Goal: Task Accomplishment & Management: Manage account settings

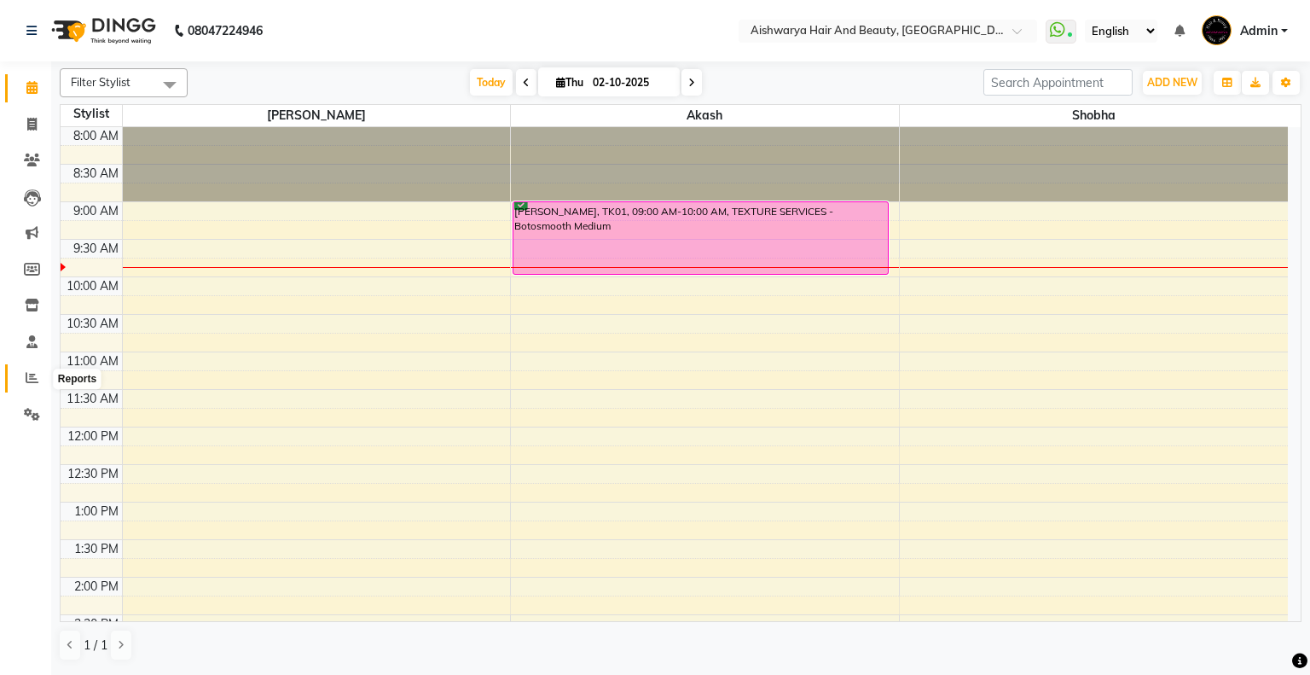
click at [38, 378] on span at bounding box center [32, 379] width 30 height 20
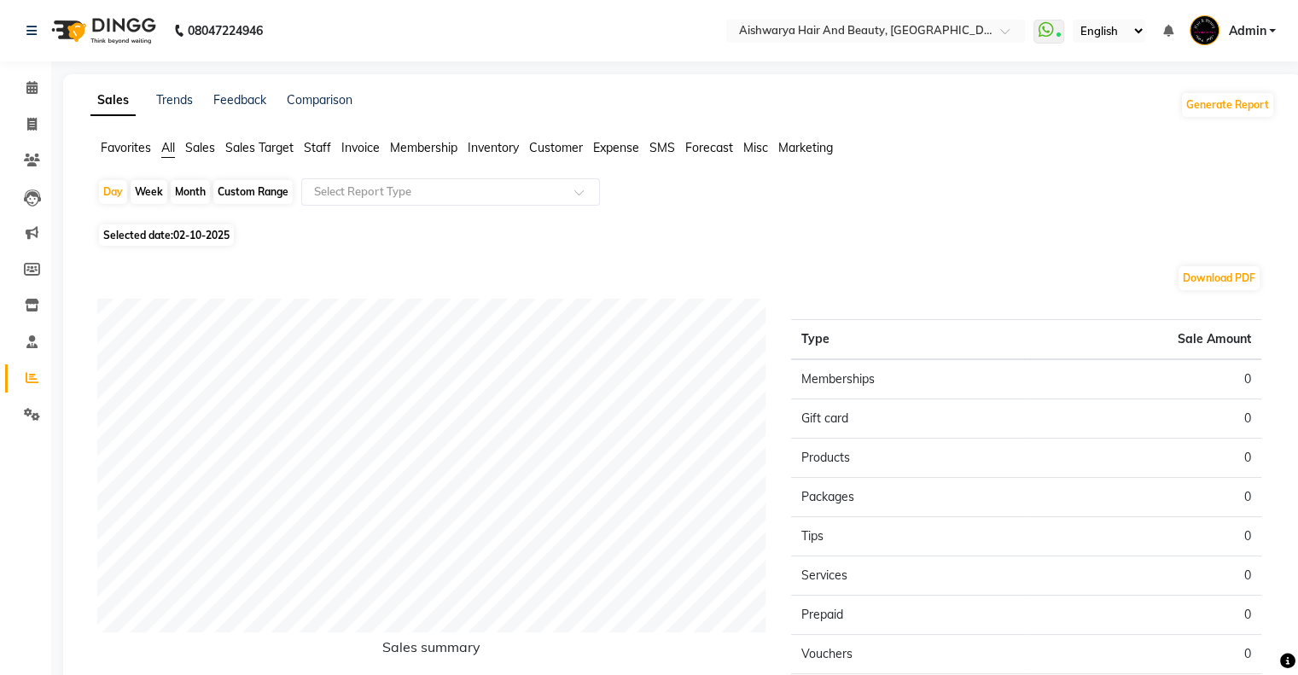
click at [187, 193] on div "Month" at bounding box center [190, 192] width 39 height 24
select select "10"
select select "2025"
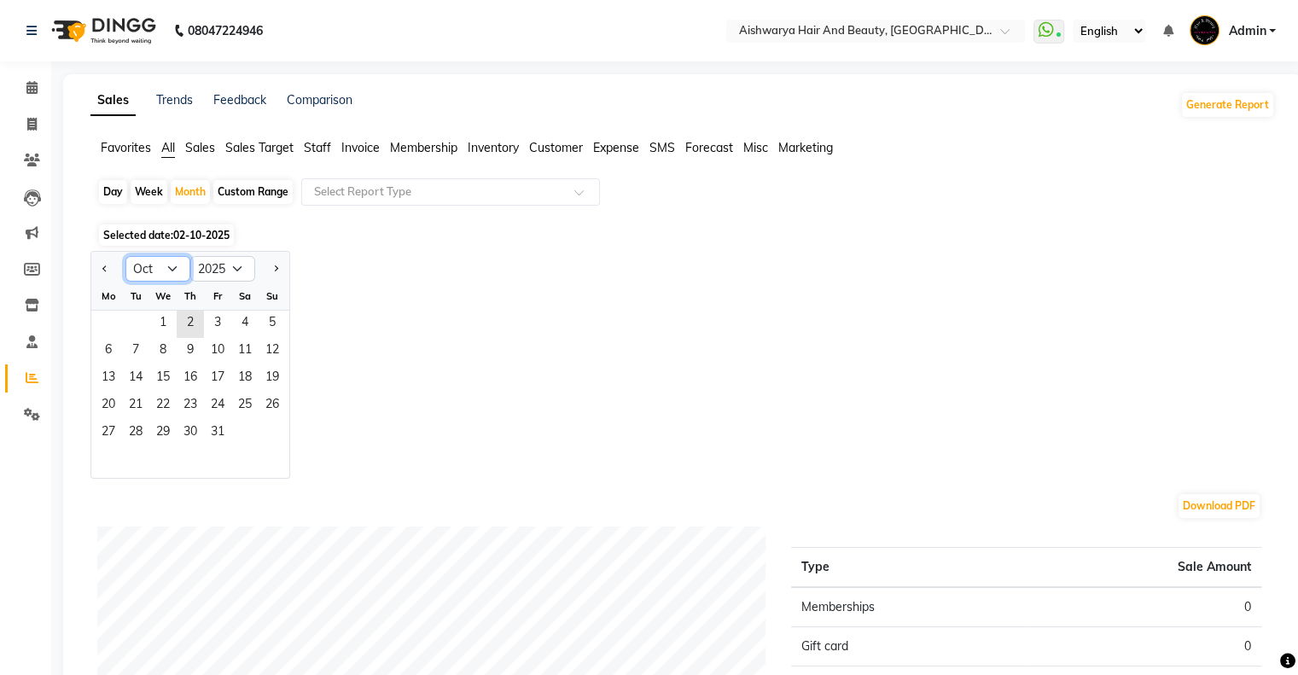
click at [168, 266] on select "Jan Feb Mar Apr May Jun [DATE] Aug Sep Oct Nov Dec" at bounding box center [157, 269] width 65 height 26
select select "9"
click at [125, 256] on select "Jan Feb Mar Apr May Jun [DATE] Aug Sep Oct Nov Dec" at bounding box center [157, 269] width 65 height 26
click at [114, 319] on span "1" at bounding box center [108, 324] width 27 height 27
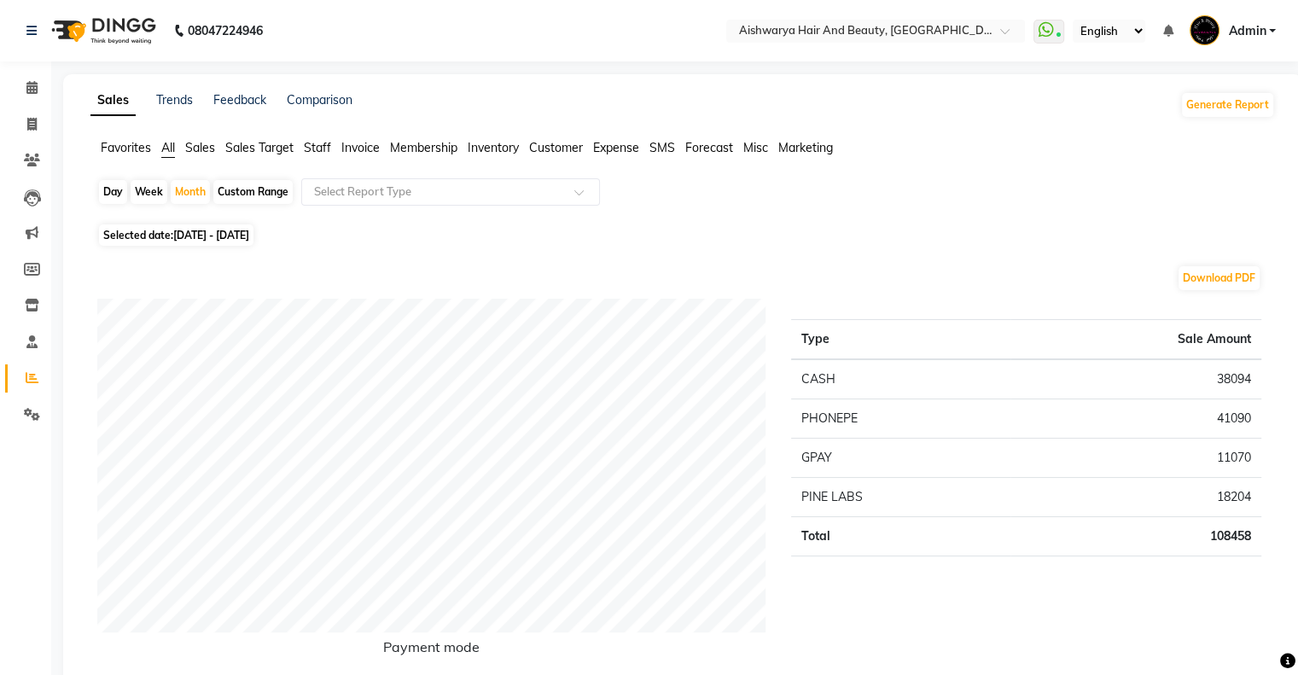
click at [206, 239] on span "[DATE] - [DATE]" at bounding box center [211, 235] width 76 height 13
select select "9"
select select "2025"
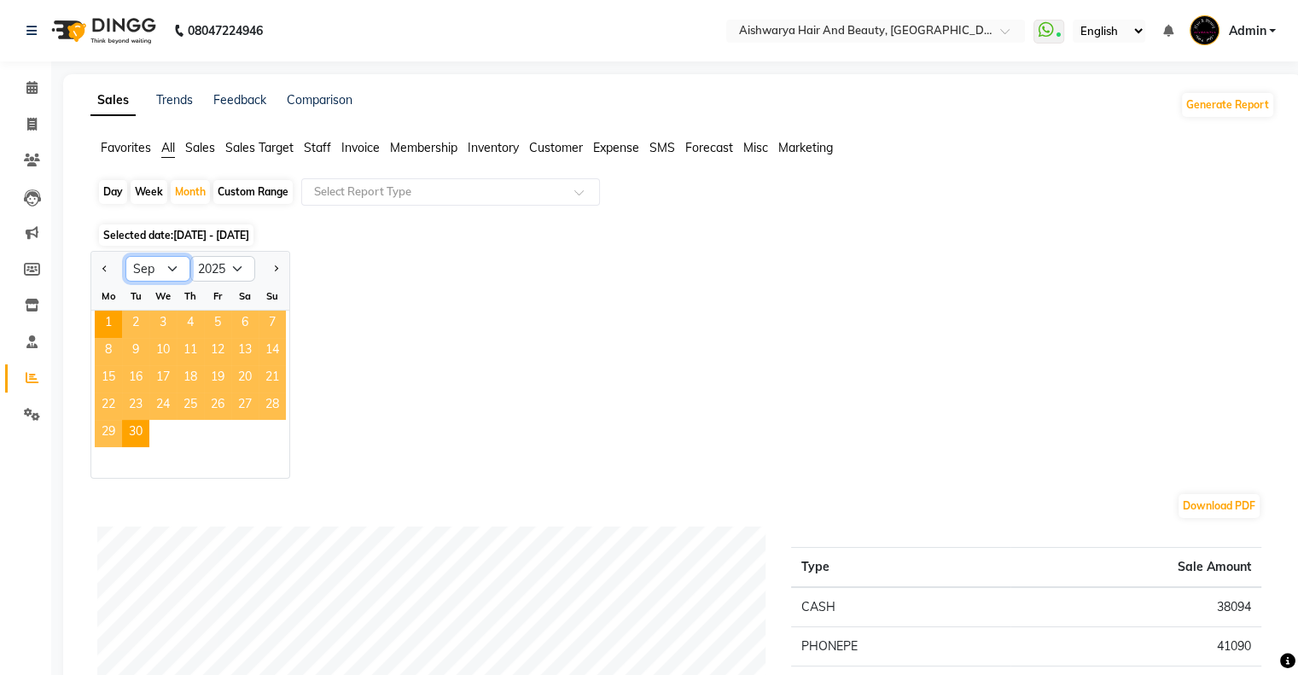
click at [179, 266] on select "Jan Feb Mar Apr May Jun [DATE] Aug Sep Oct Nov Dec" at bounding box center [157, 269] width 65 height 26
select select "8"
click at [125, 256] on select "Jan Feb Mar Apr May Jun [DATE] Aug Sep Oct Nov Dec" at bounding box center [157, 269] width 65 height 26
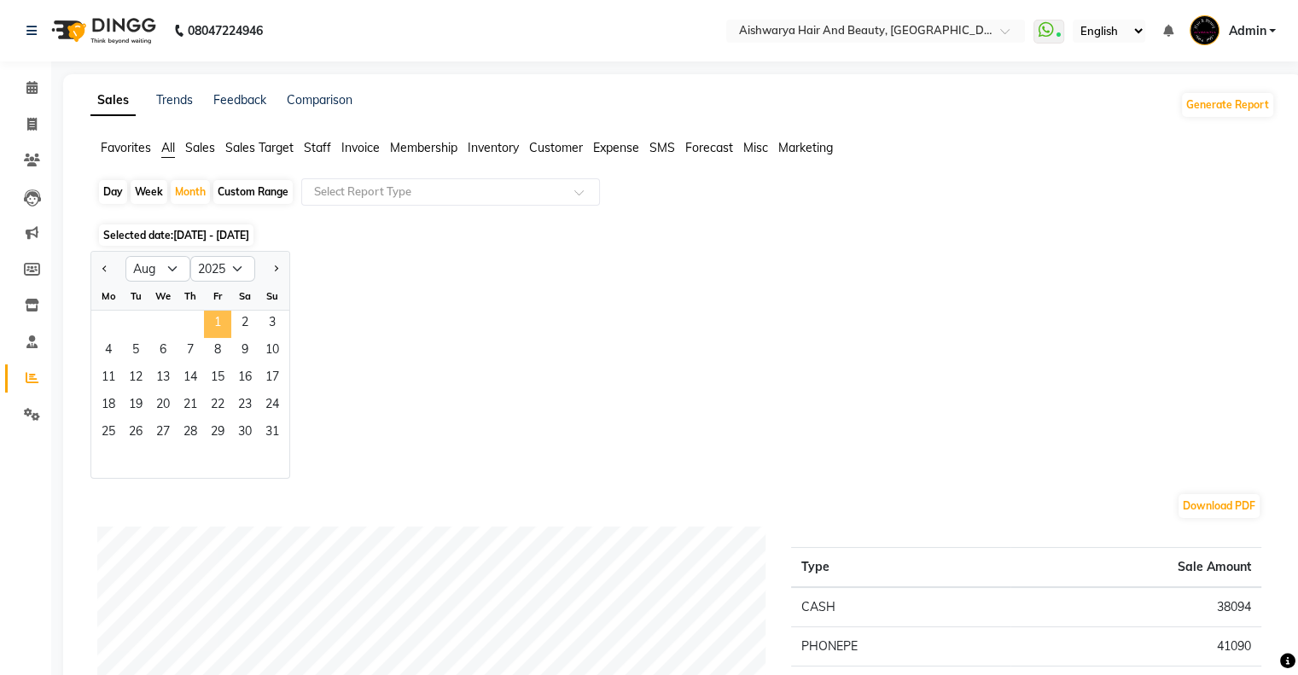
click at [213, 327] on span "1" at bounding box center [217, 324] width 27 height 27
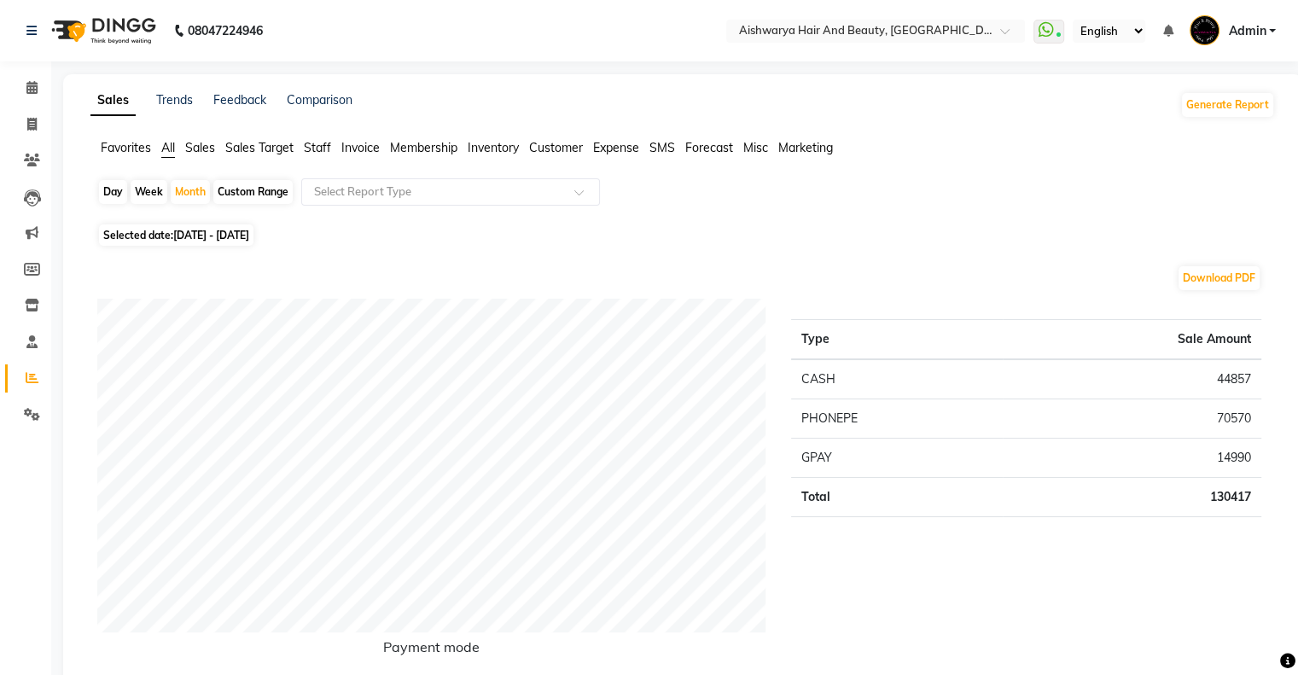
click at [249, 236] on span "[DATE] - [DATE]" at bounding box center [211, 235] width 76 height 13
select select "8"
select select "2025"
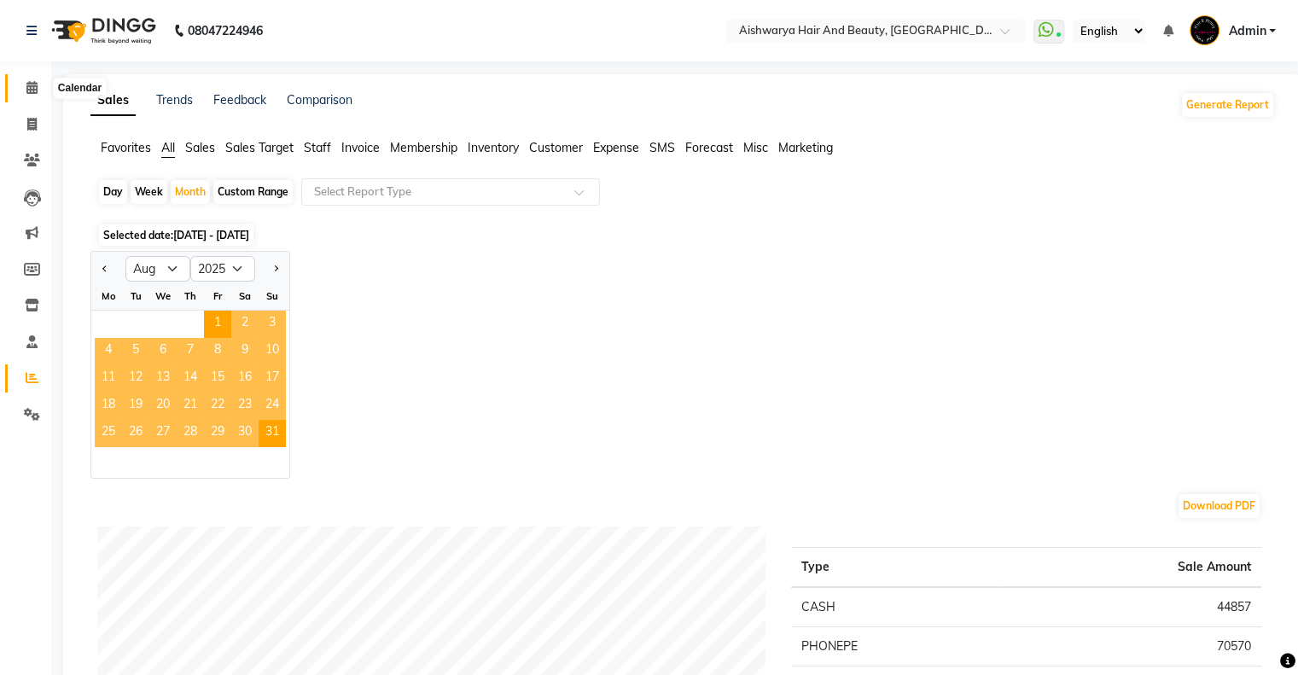
click at [27, 83] on icon at bounding box center [31, 87] width 11 height 13
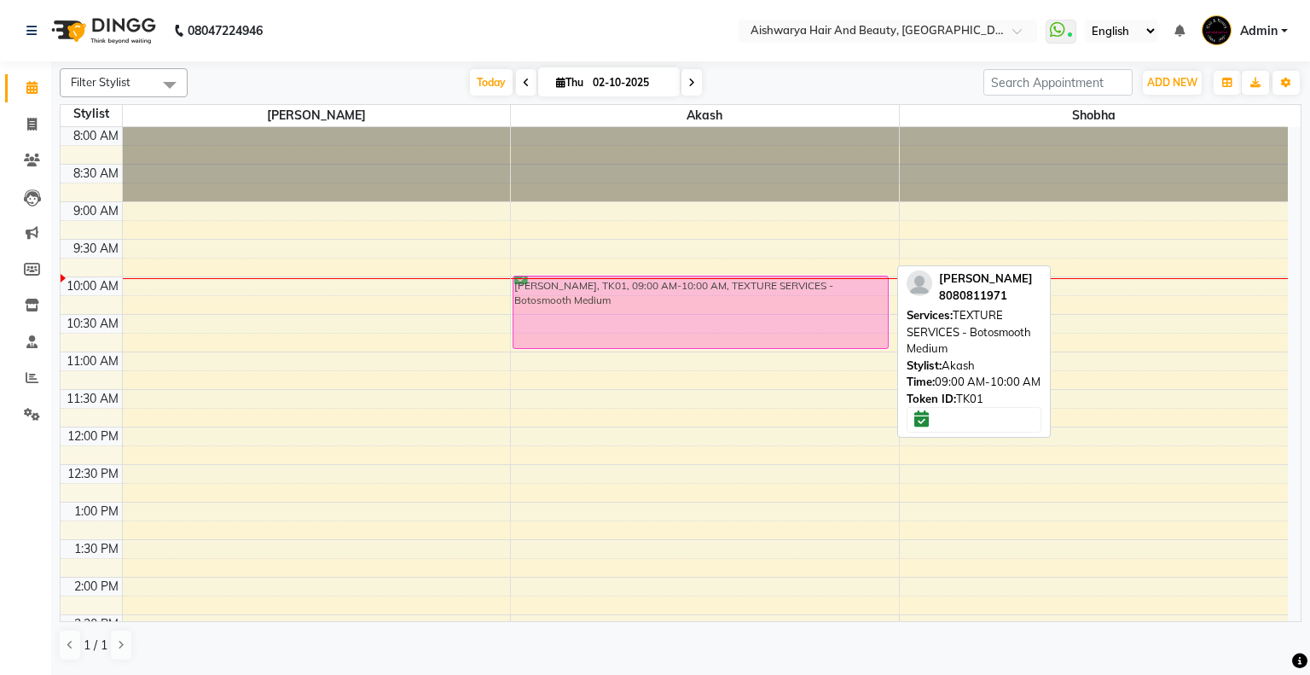
drag, startPoint x: 689, startPoint y: 224, endPoint x: 685, endPoint y: 291, distance: 66.7
click at [685, 291] on div "[PERSON_NAME], TK01, 09:00 AM-10:00 AM, TEXTURE SERVICES - Botosmooth Medium [P…" at bounding box center [705, 614] width 388 height 975
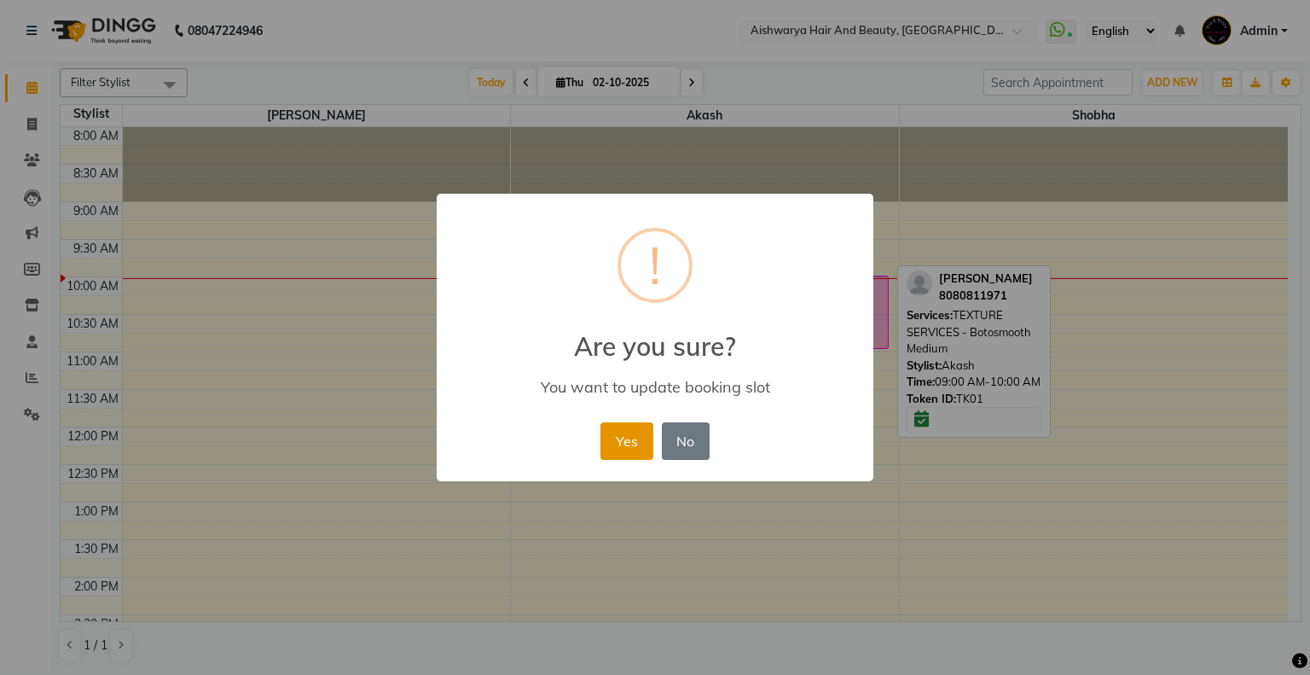
click at [628, 454] on button "Yes" at bounding box center [627, 441] width 52 height 38
